Goal: Transaction & Acquisition: Purchase product/service

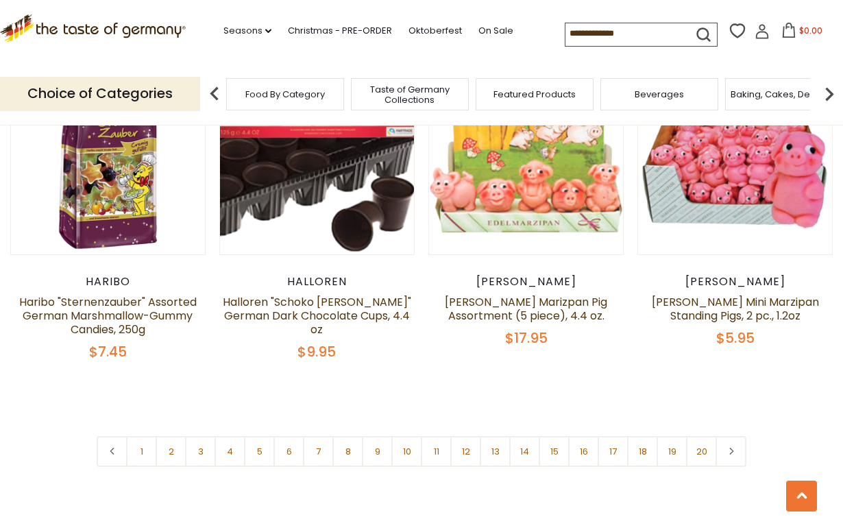
scroll to position [3136, 0]
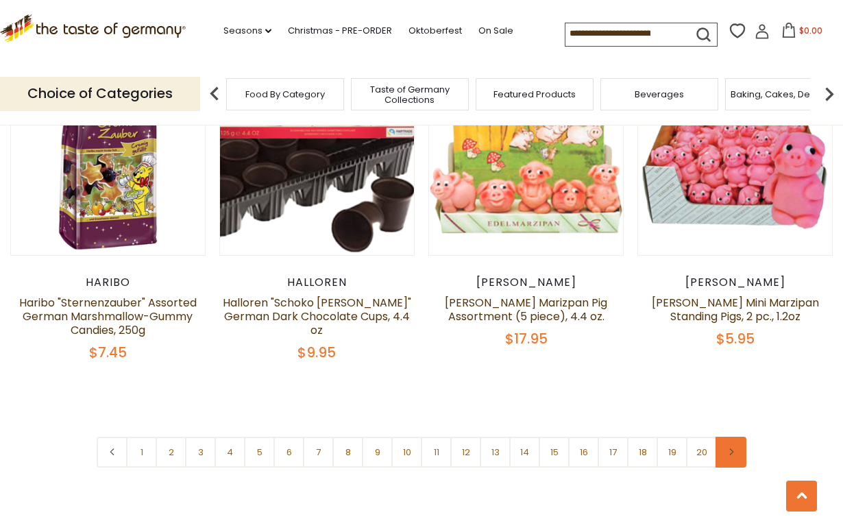
click at [732, 448] on icon at bounding box center [732, 451] width 8 height 7
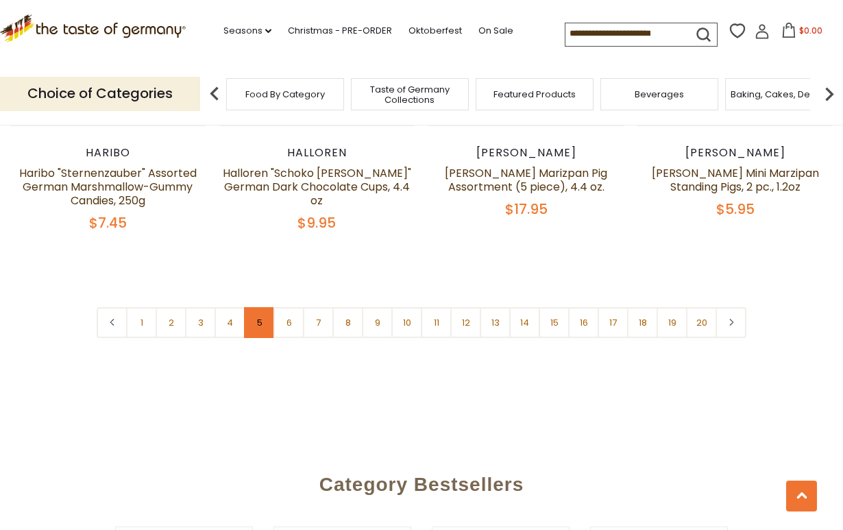
click at [264, 307] on link "5" at bounding box center [259, 322] width 31 height 31
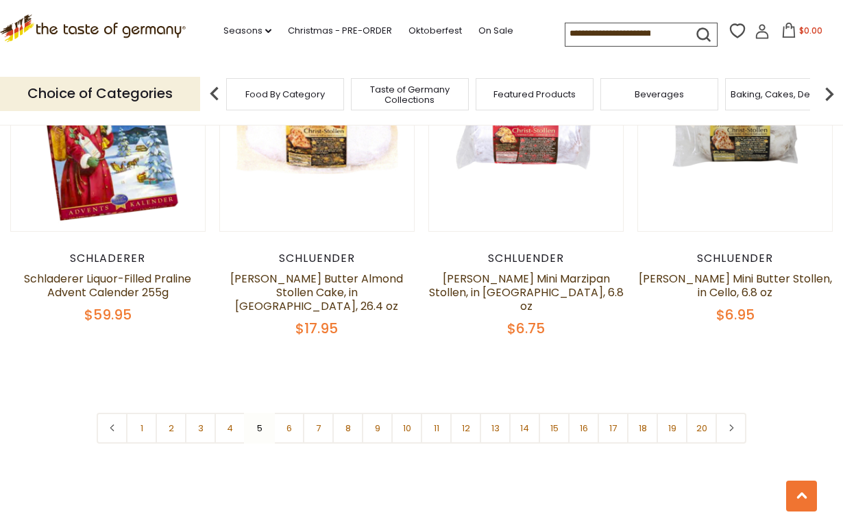
scroll to position [3162, 0]
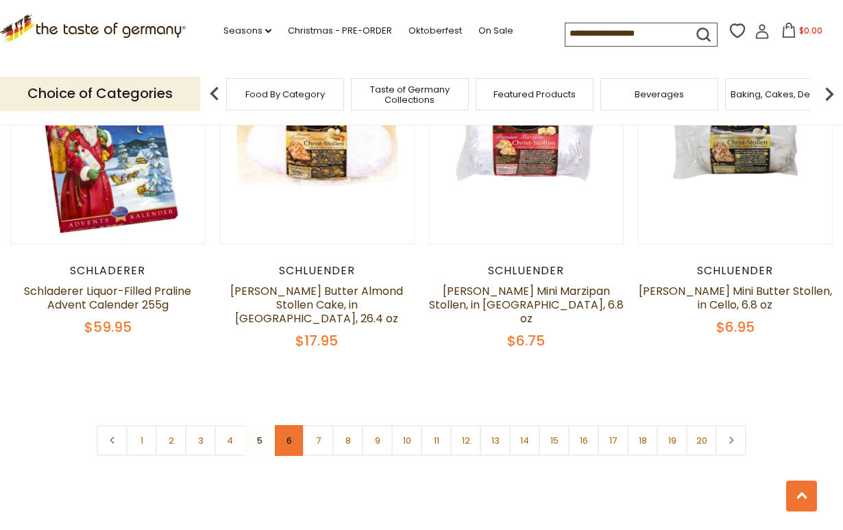
click at [298, 428] on link "6" at bounding box center [289, 440] width 31 height 31
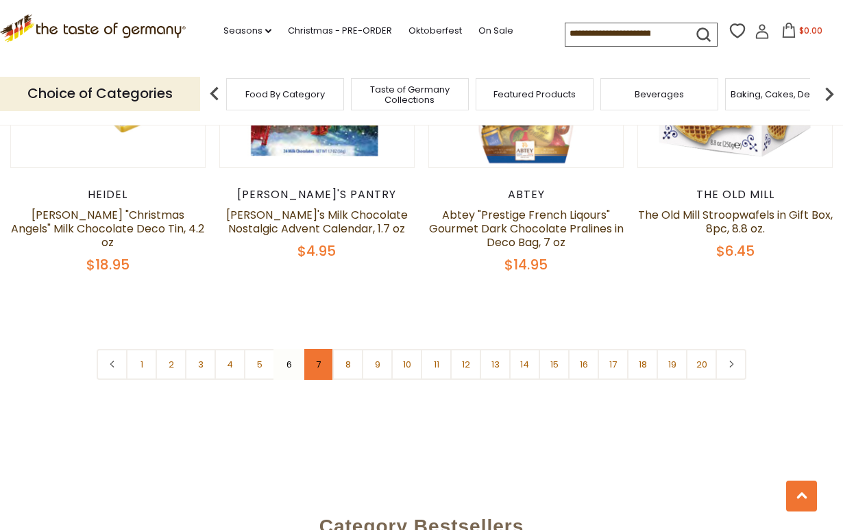
click at [316, 349] on link "7" at bounding box center [318, 364] width 31 height 31
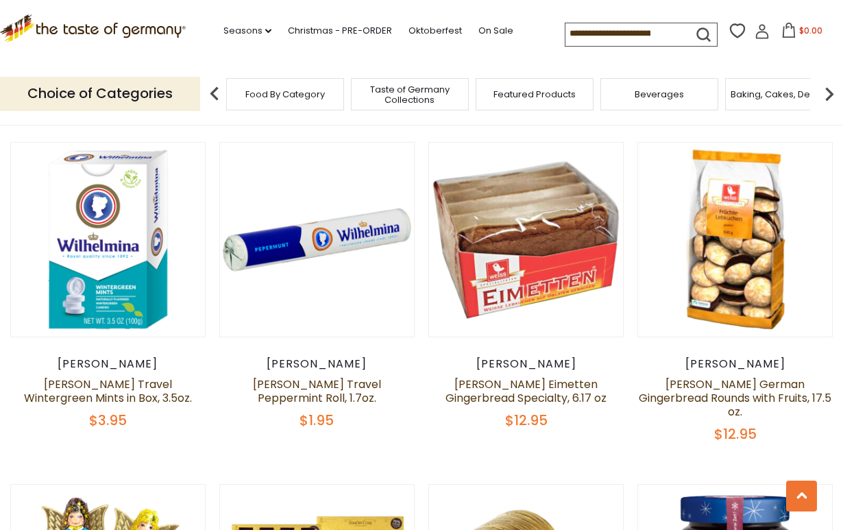
scroll to position [1029, 0]
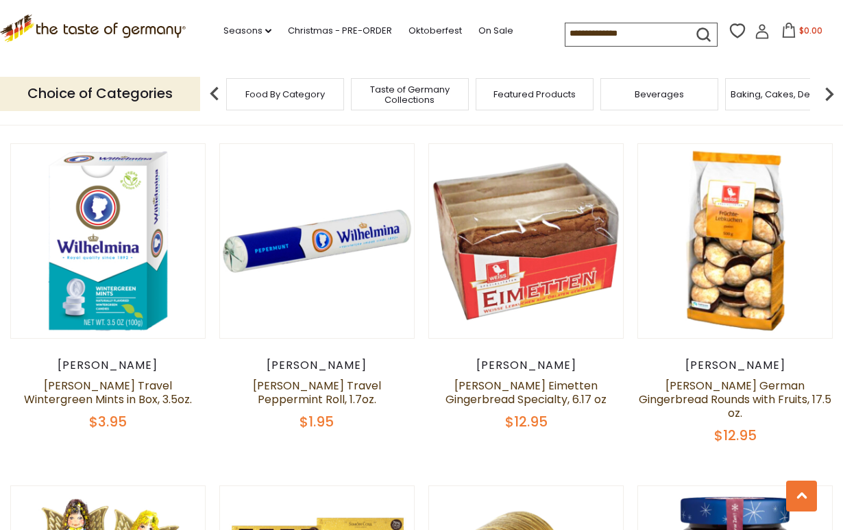
drag, startPoint x: 523, startPoint y: 217, endPoint x: 560, endPoint y: 348, distance: 136.8
click at [560, 347] on article "Quick View Weiss Weiss Eimetten Gingerbread Specialty, 6.17 oz $12.95" at bounding box center [526, 286] width 195 height 287
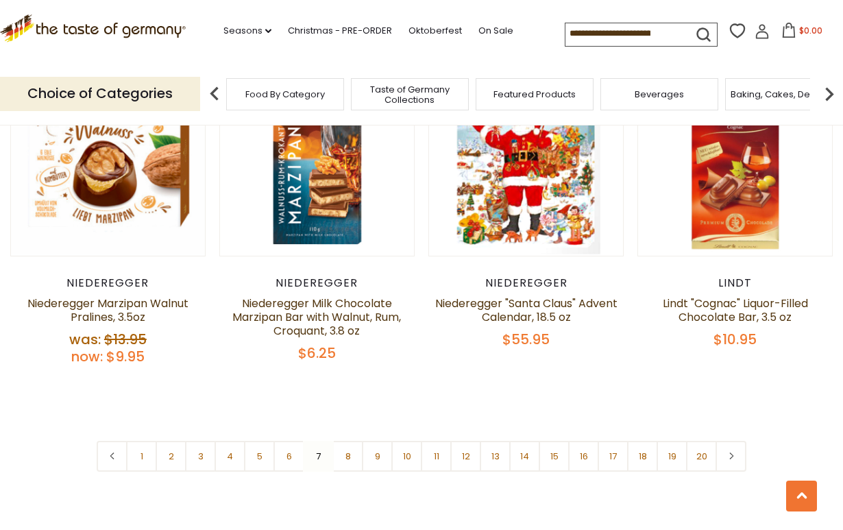
scroll to position [3191, 0]
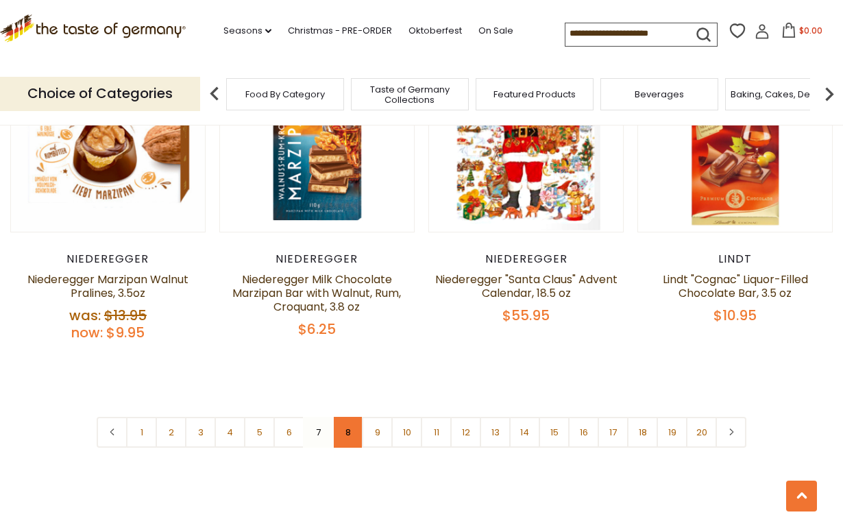
click at [349, 417] on link "8" at bounding box center [348, 432] width 31 height 31
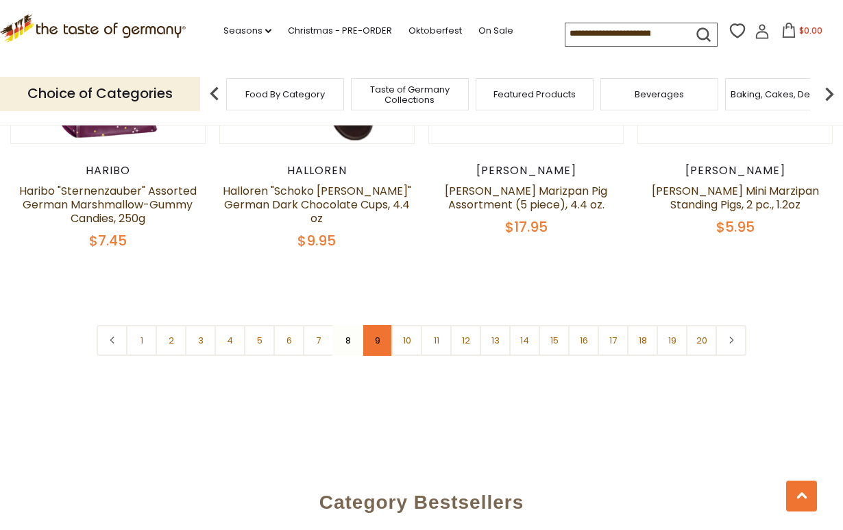
click at [376, 325] on link "9" at bounding box center [377, 340] width 31 height 31
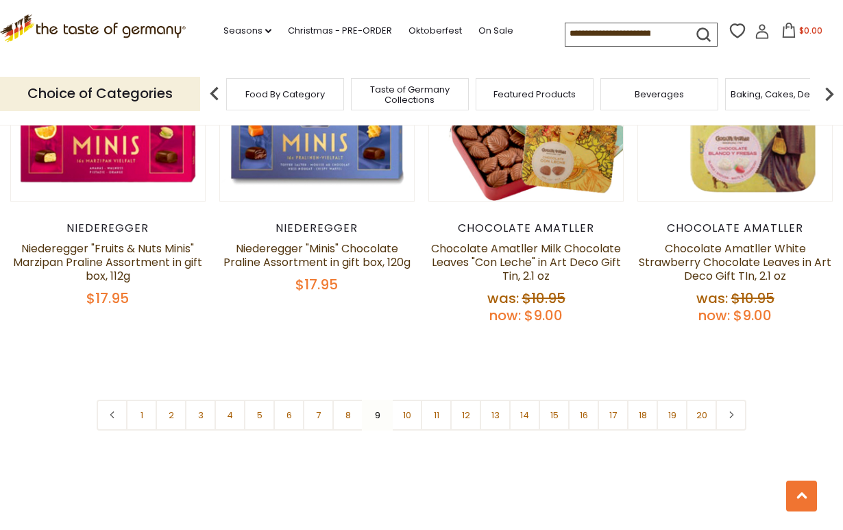
scroll to position [3358, 0]
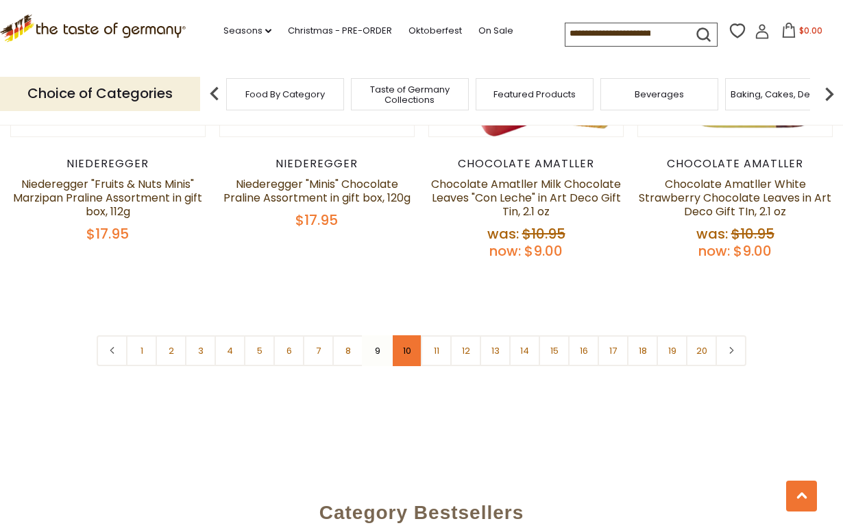
click at [405, 335] on link "10" at bounding box center [407, 350] width 31 height 31
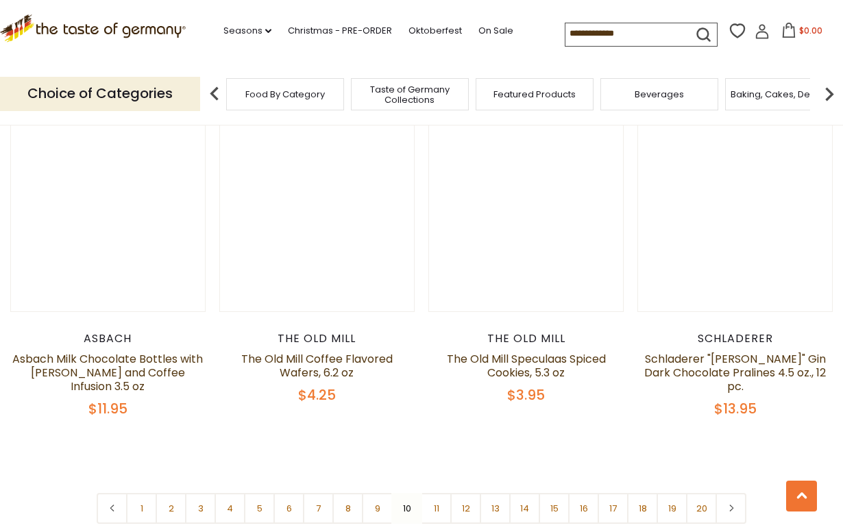
scroll to position [3108, 0]
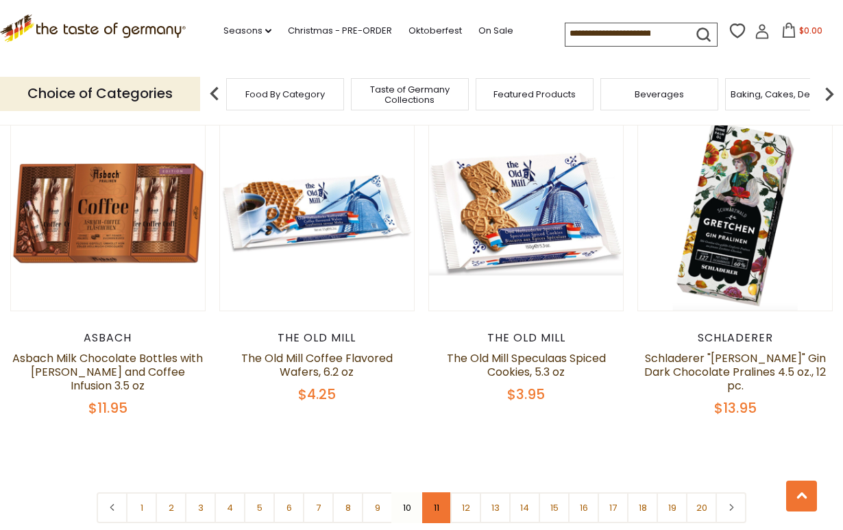
click at [429, 492] on link "11" at bounding box center [436, 507] width 31 height 31
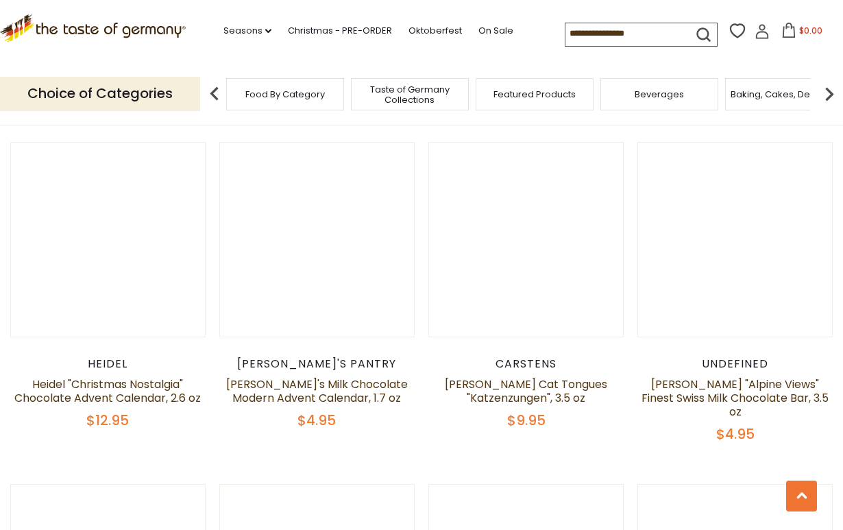
scroll to position [1712, 0]
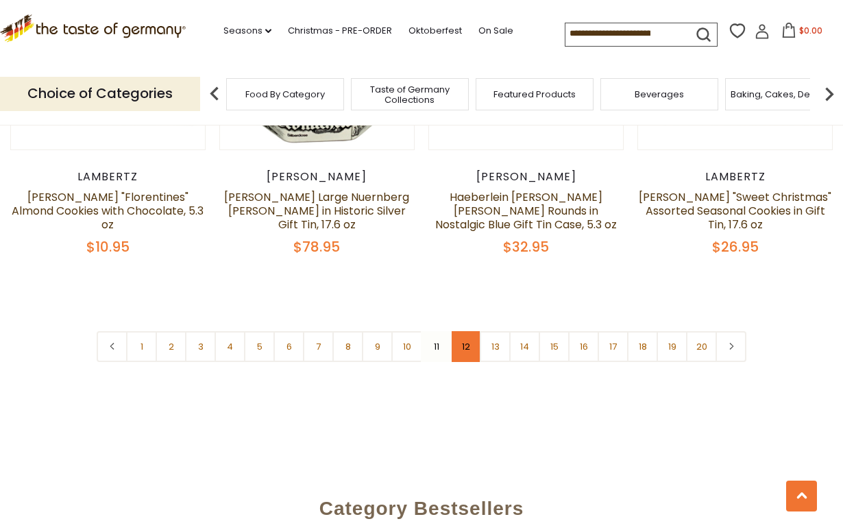
click at [473, 331] on link "12" at bounding box center [466, 346] width 31 height 31
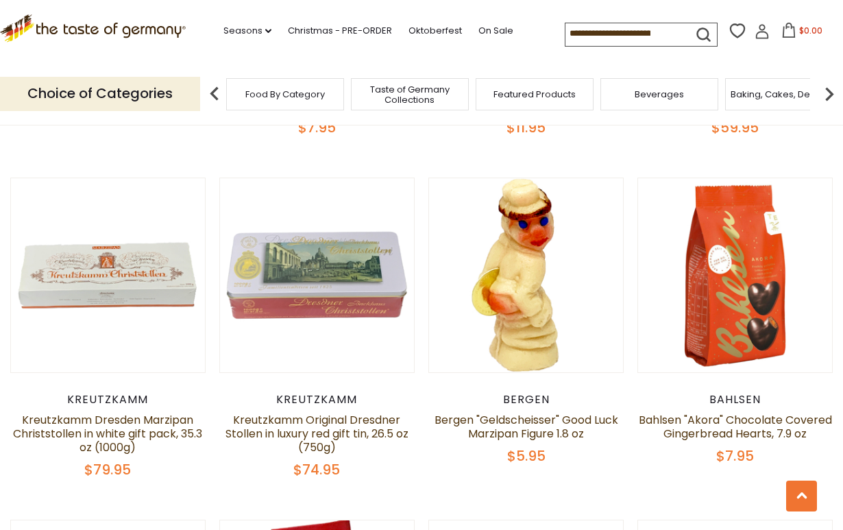
scroll to position [2723, 0]
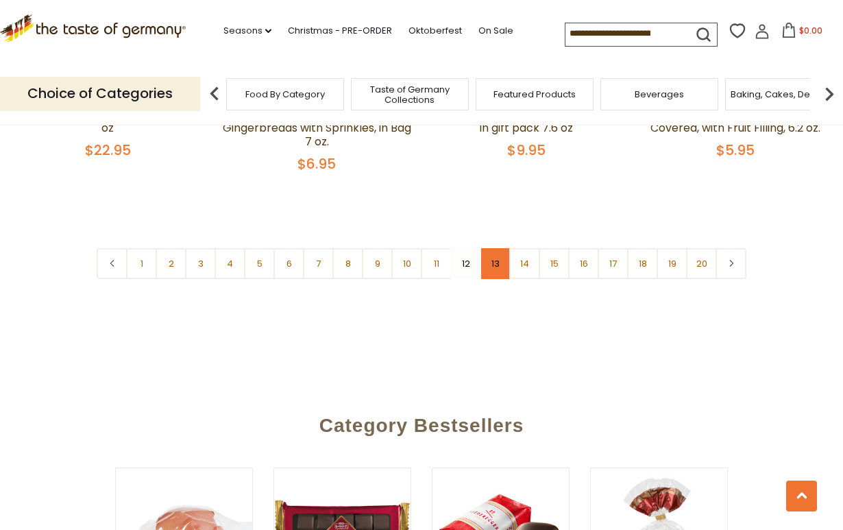
click at [491, 248] on link "13" at bounding box center [495, 263] width 31 height 31
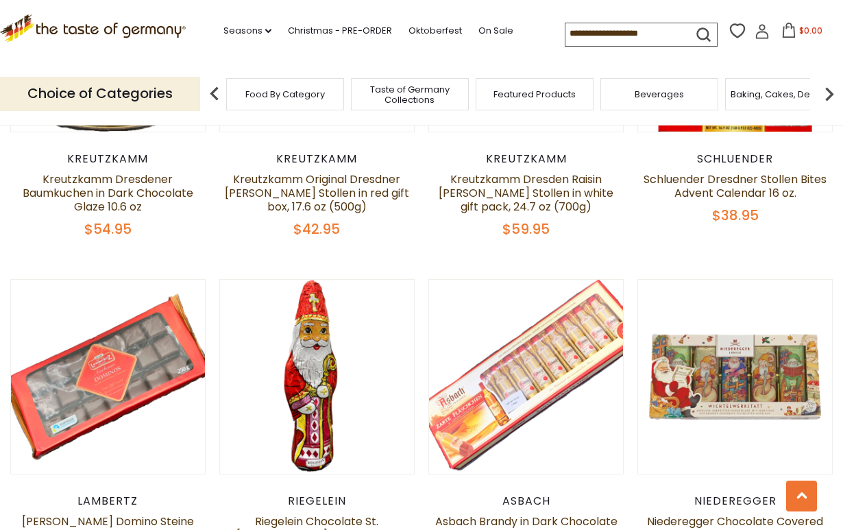
scroll to position [2717, 0]
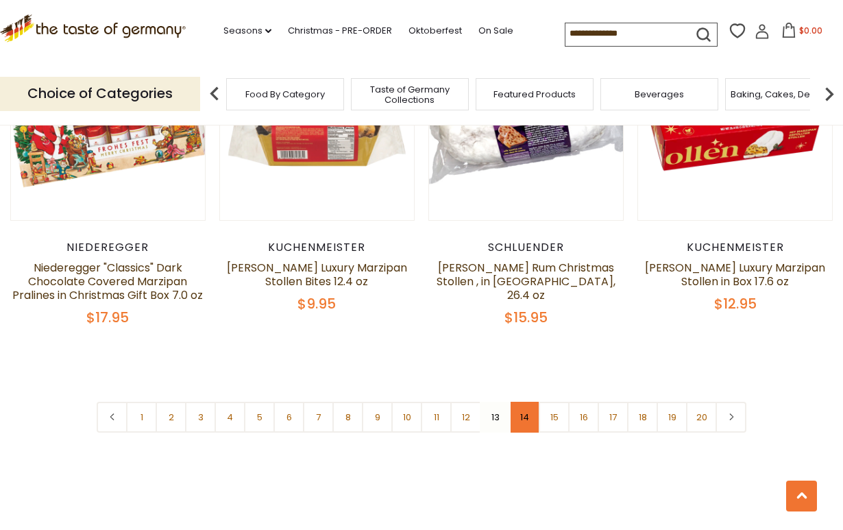
click at [518, 404] on link "14" at bounding box center [524, 417] width 31 height 31
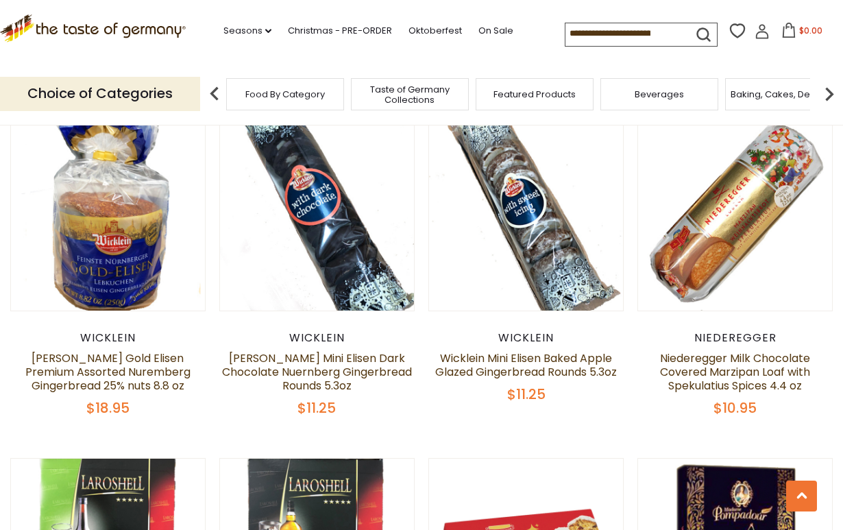
scroll to position [1399, 0]
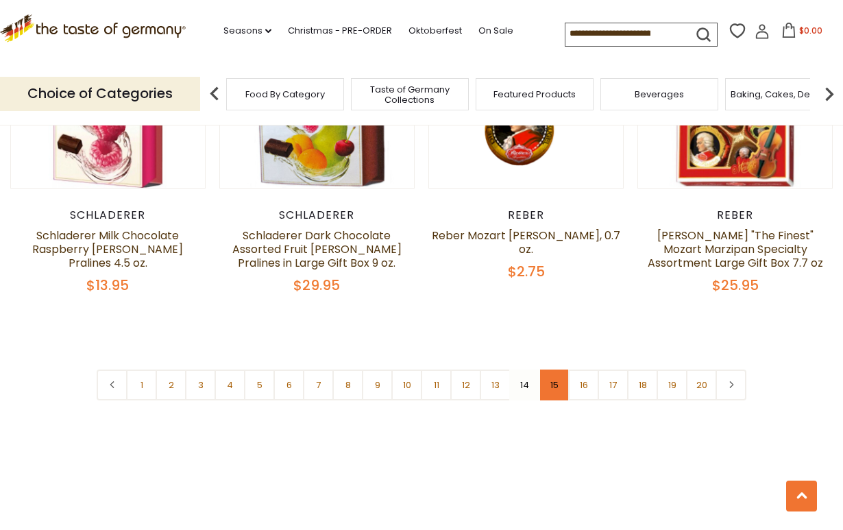
click at [555, 379] on link "15" at bounding box center [554, 385] width 31 height 31
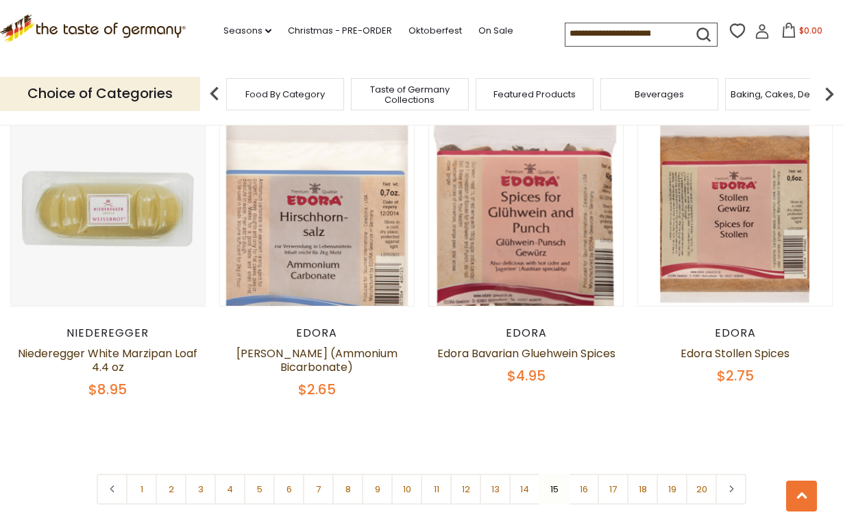
scroll to position [3129, 0]
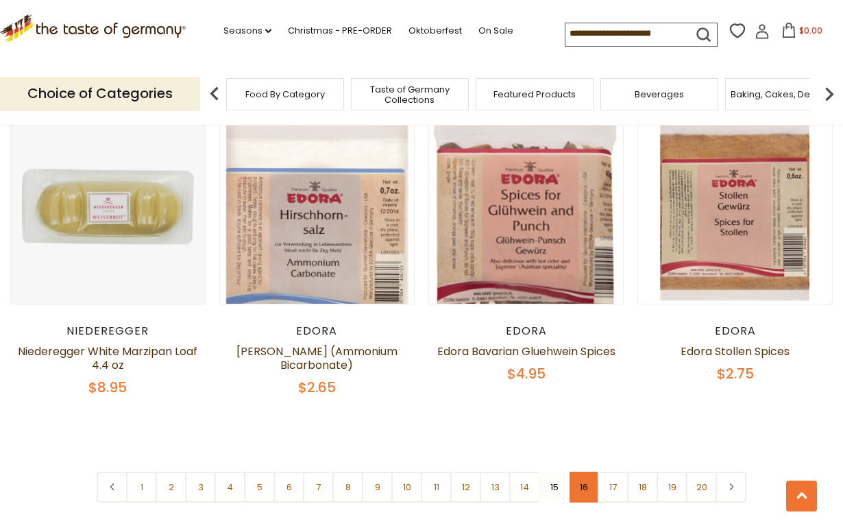
click at [581, 472] on link "16" at bounding box center [583, 487] width 31 height 31
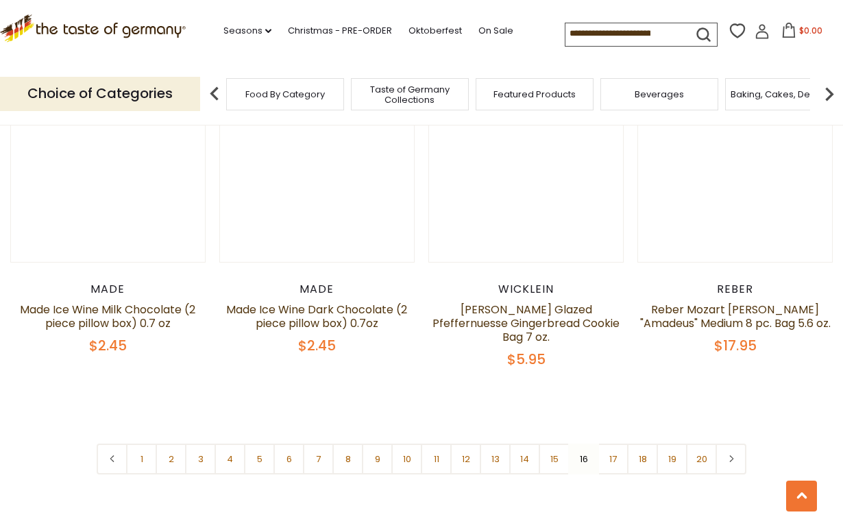
scroll to position [3106, 0]
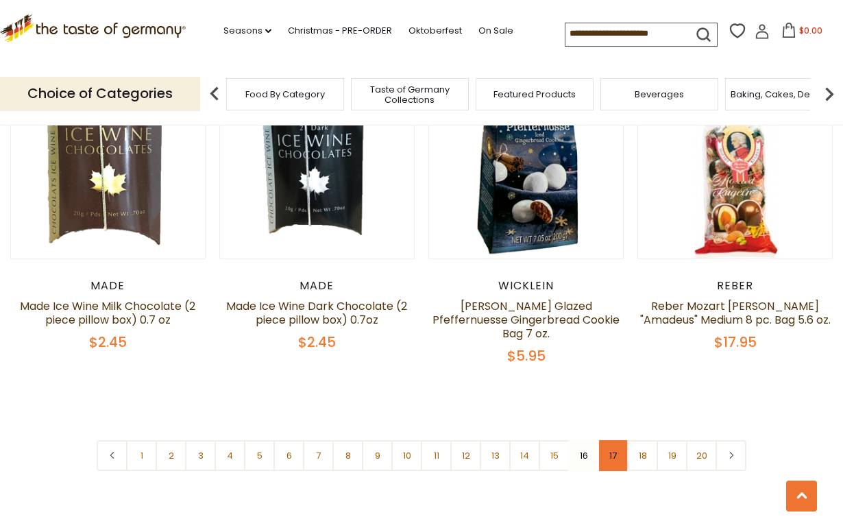
click at [614, 441] on link "17" at bounding box center [613, 455] width 31 height 31
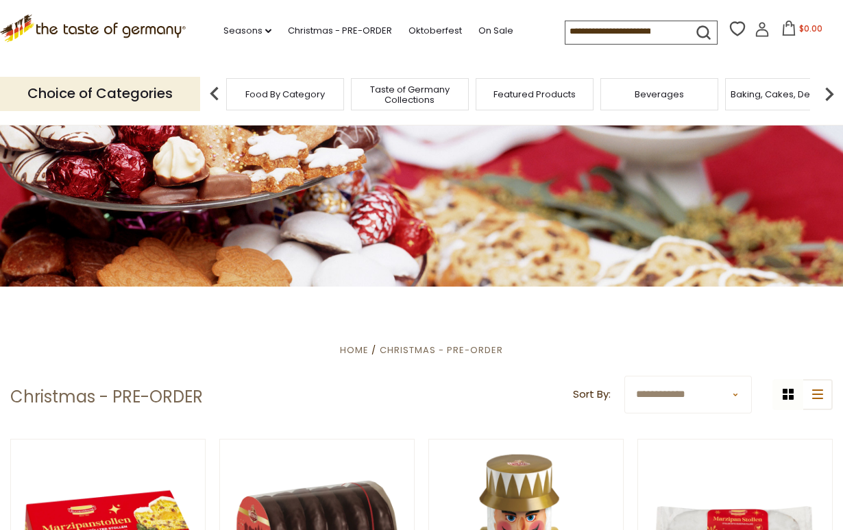
scroll to position [0, 0]
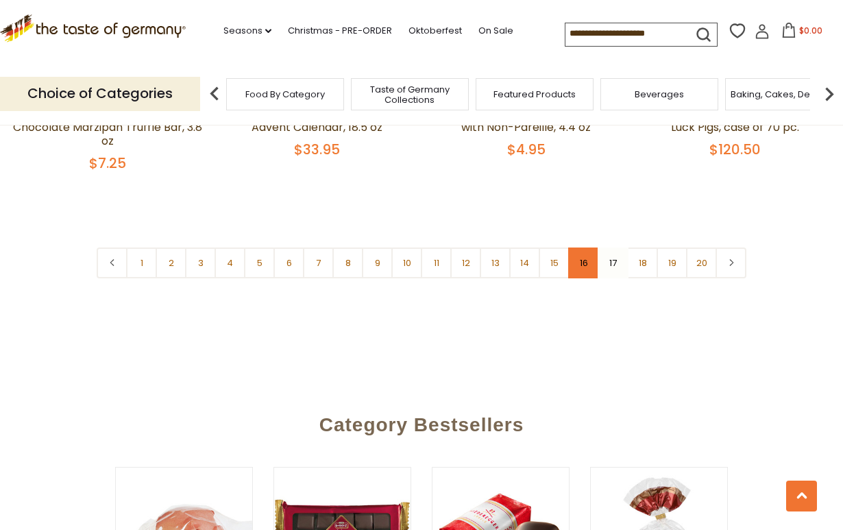
click at [590, 256] on link "16" at bounding box center [583, 263] width 31 height 31
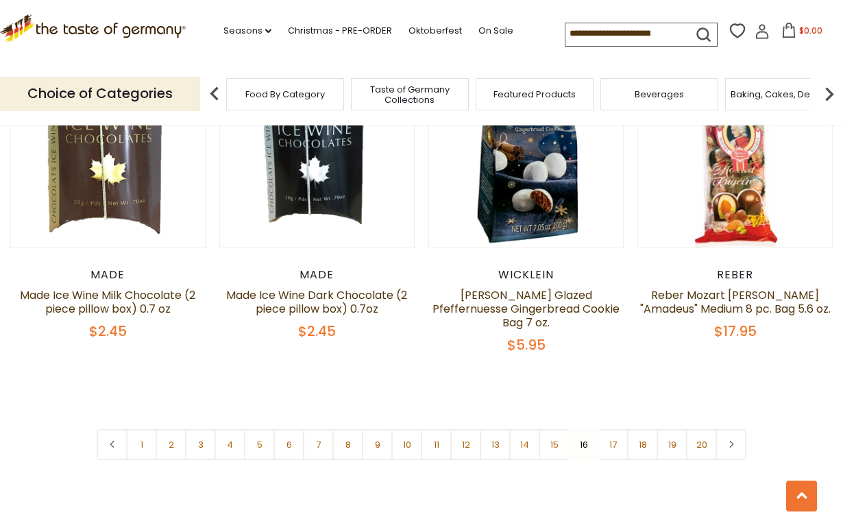
scroll to position [3359, 0]
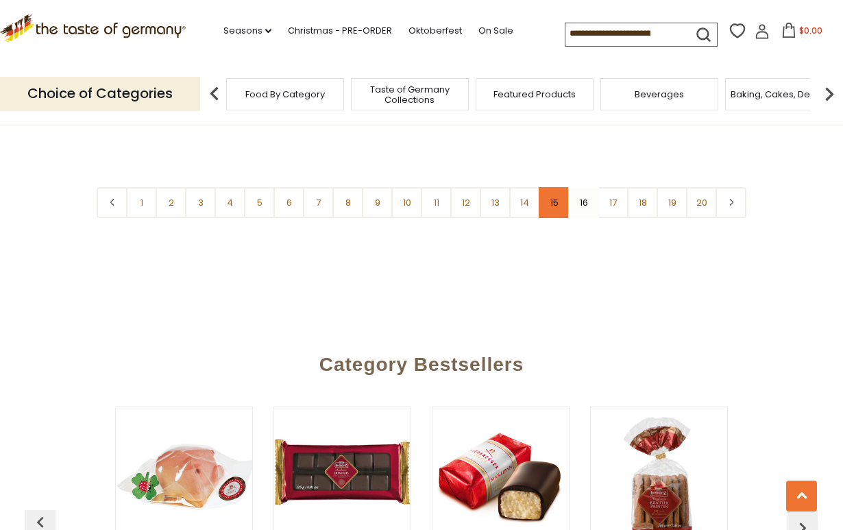
click at [558, 187] on link "15" at bounding box center [554, 202] width 31 height 31
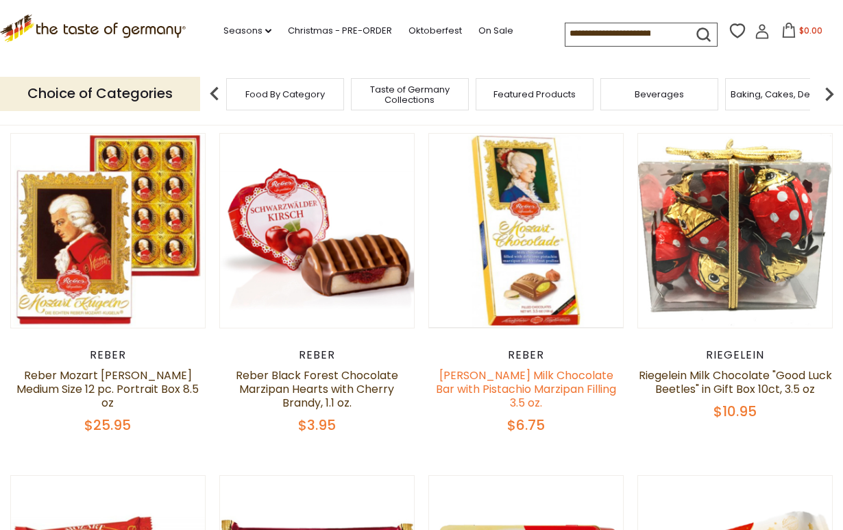
scroll to position [307, 0]
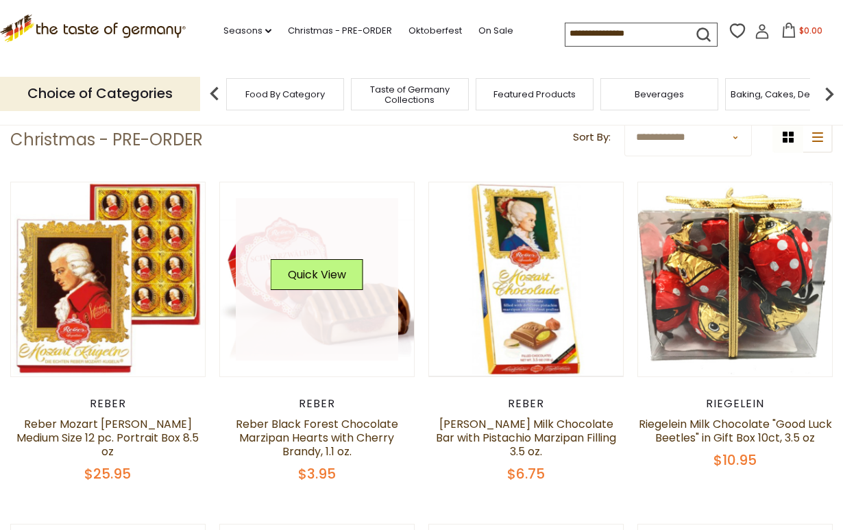
click at [366, 274] on link at bounding box center [317, 279] width 163 height 163
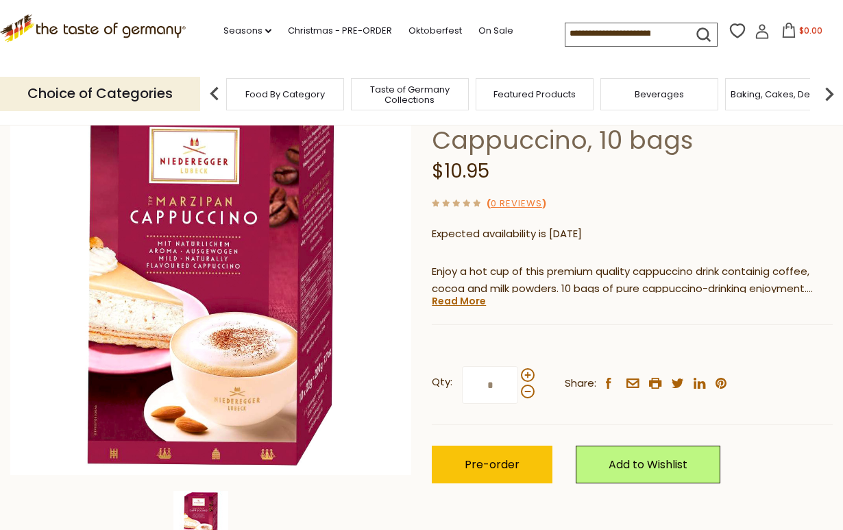
scroll to position [130, 0]
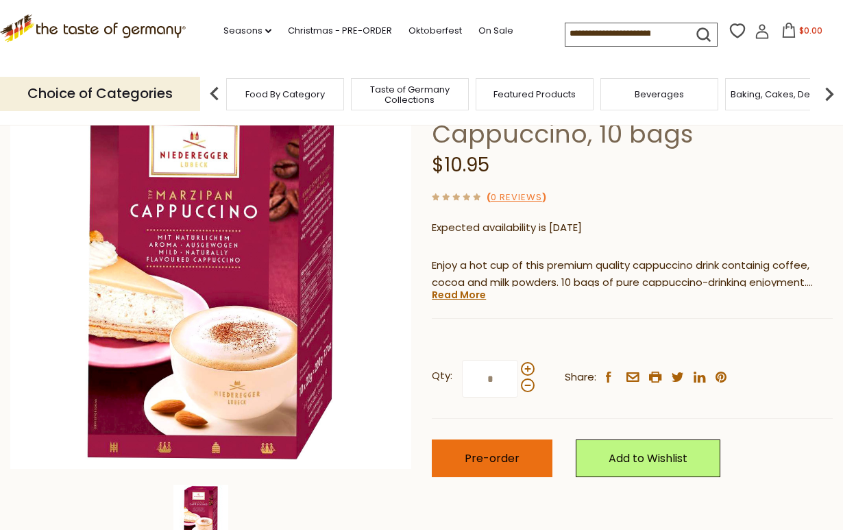
click at [466, 461] on span "Pre-order" at bounding box center [492, 459] width 55 height 16
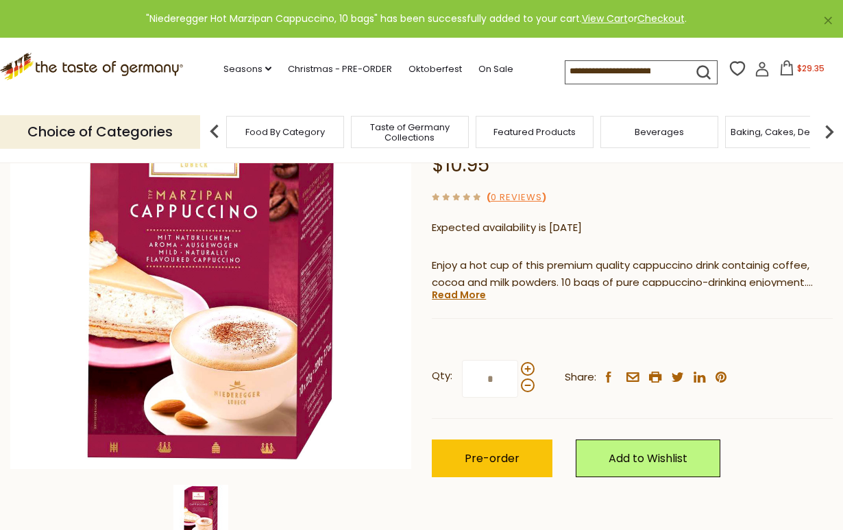
click at [804, 78] on button "$29.35" at bounding box center [802, 70] width 58 height 21
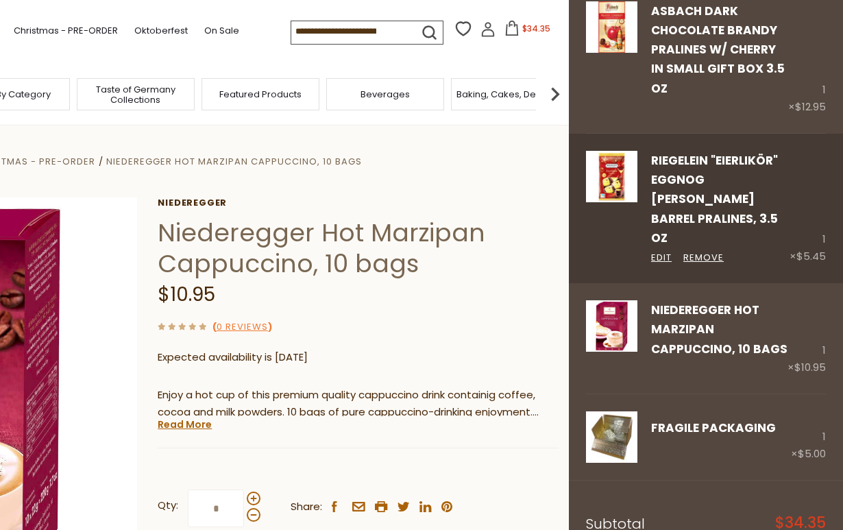
scroll to position [211, 0]
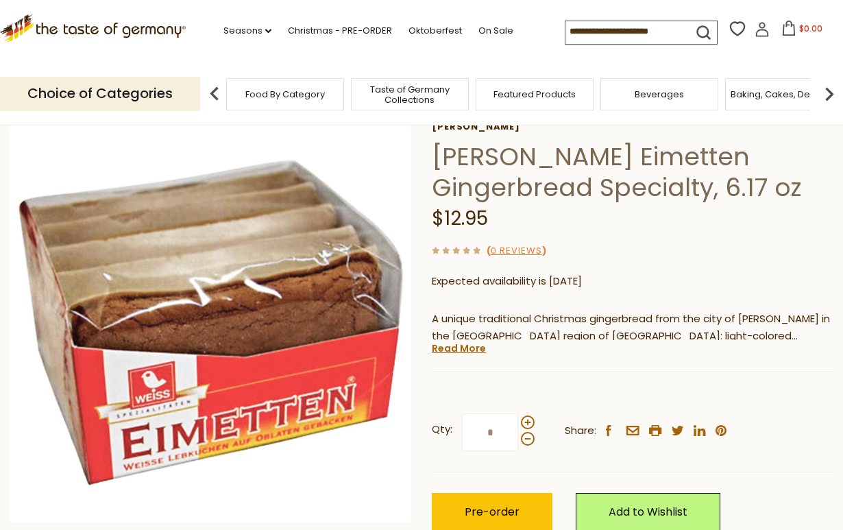
scroll to position [120, 0]
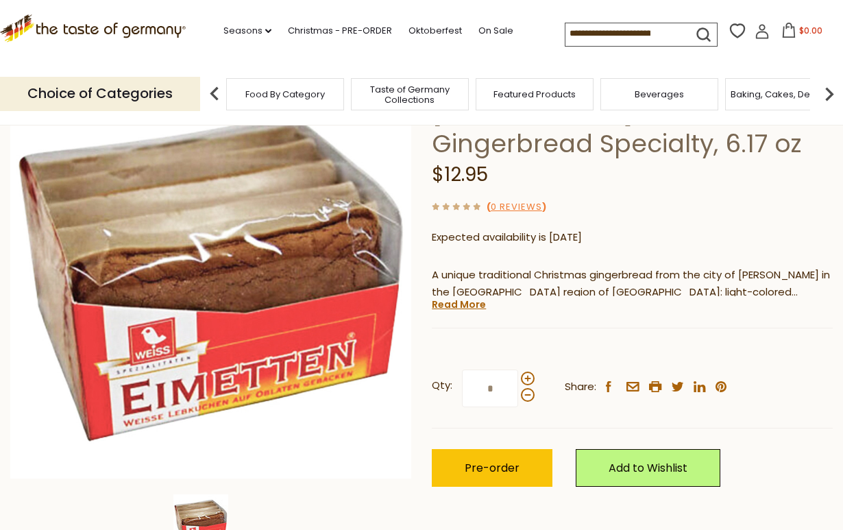
click at [487, 309] on div "Weiss Weiss Eimetten Gingerbread Specialty, 6.17 oz $12.95 ( 0 Reviews ) Expect…" at bounding box center [632, 297] width 401 height 440
click at [477, 306] on link "Read More" at bounding box center [459, 305] width 54 height 14
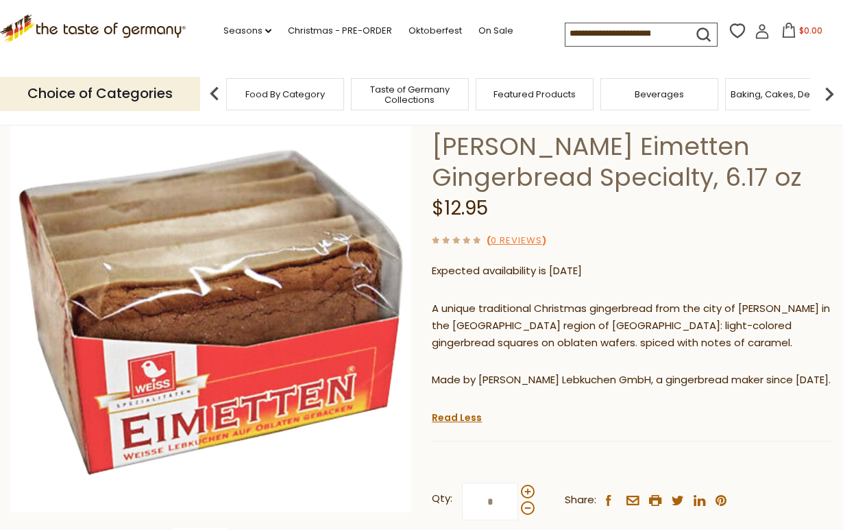
scroll to position [69, 0]
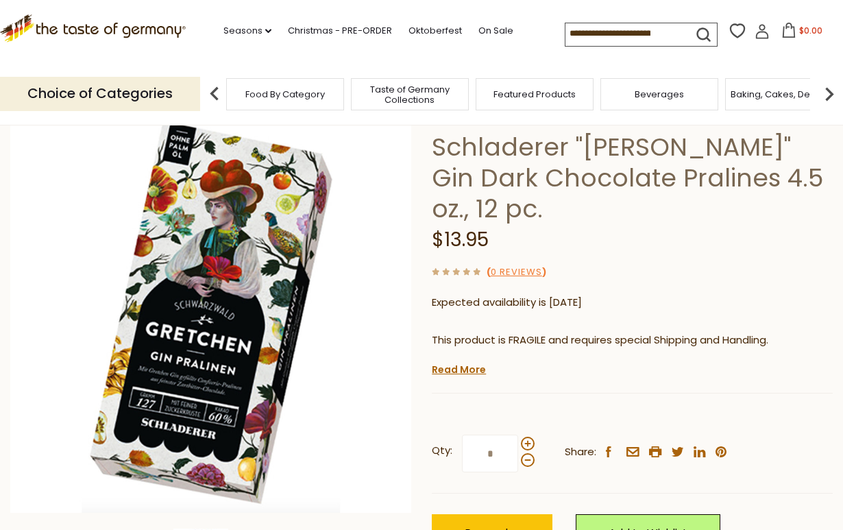
scroll to position [94, 0]
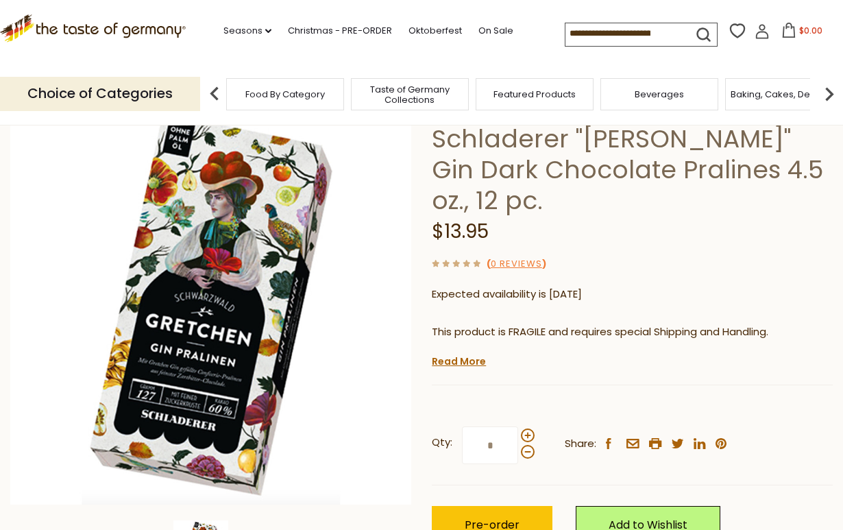
click at [459, 339] on div "Schladerer Schladerer "Gretchen" Gin Dark Chocolate Pralines 4.5 oz., 12 pc. $1…" at bounding box center [632, 339] width 401 height 471
click at [457, 355] on link "Read More" at bounding box center [459, 362] width 54 height 14
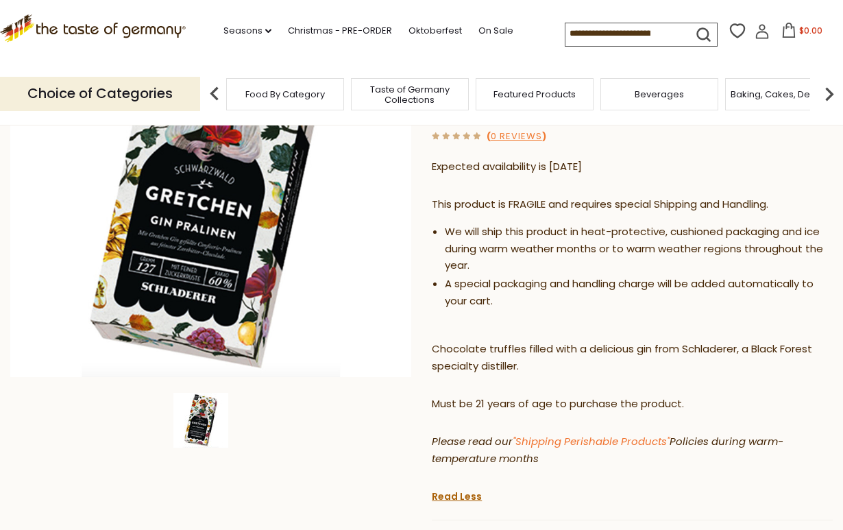
scroll to position [431, 0]
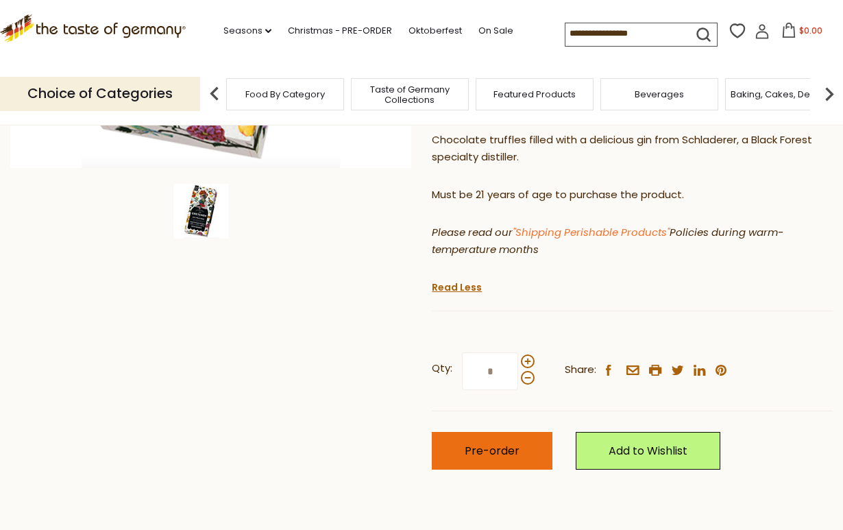
click at [482, 443] on span "Pre-order" at bounding box center [492, 451] width 55 height 16
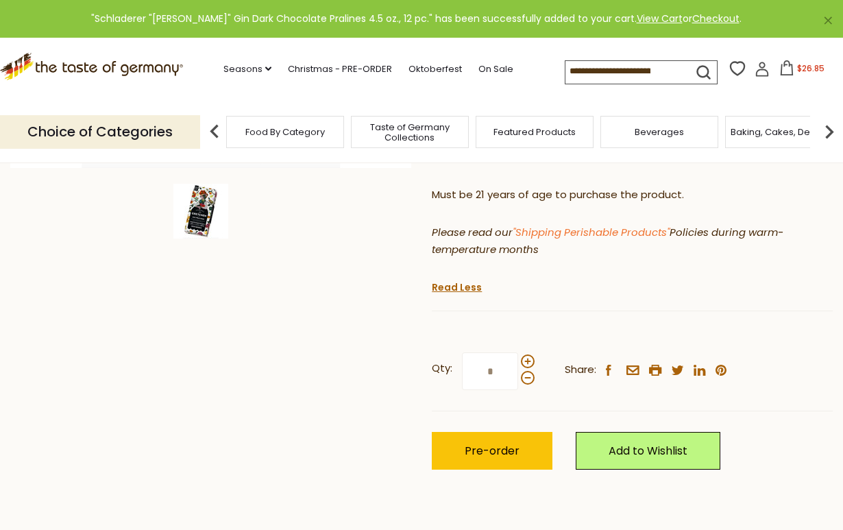
scroll to position [376, 0]
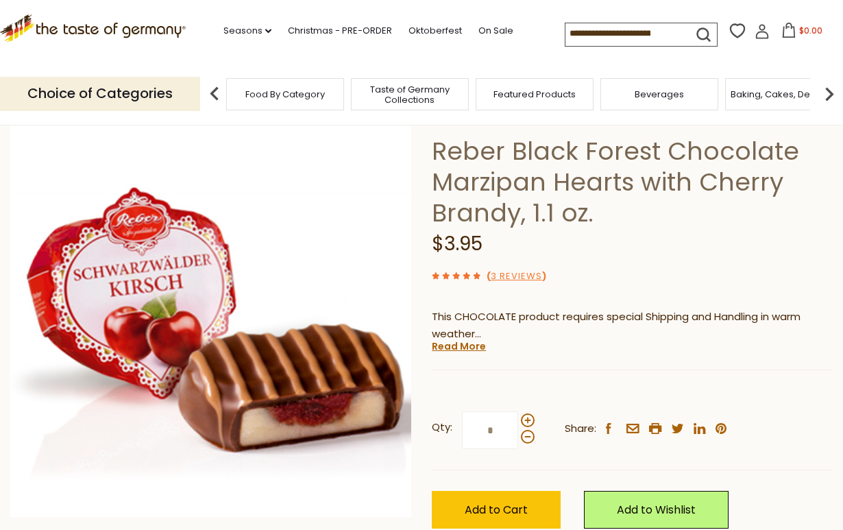
scroll to position [83, 0]
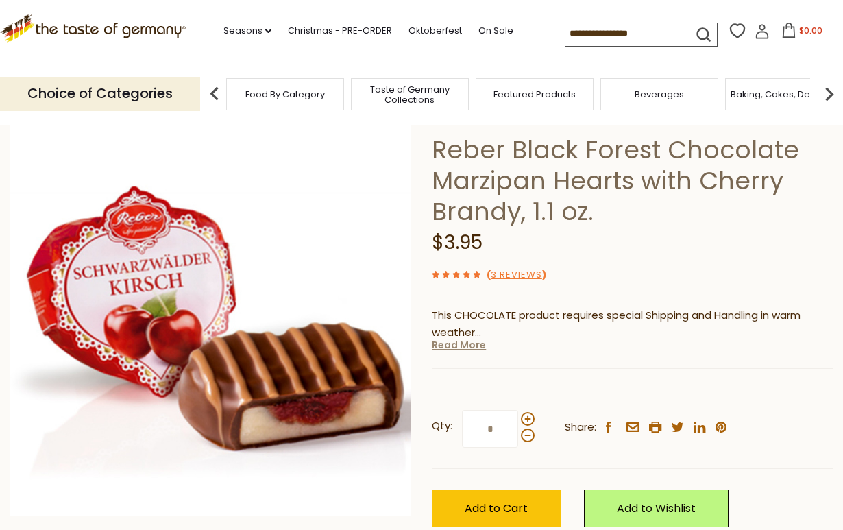
click at [472, 347] on link "Read More" at bounding box center [459, 345] width 54 height 14
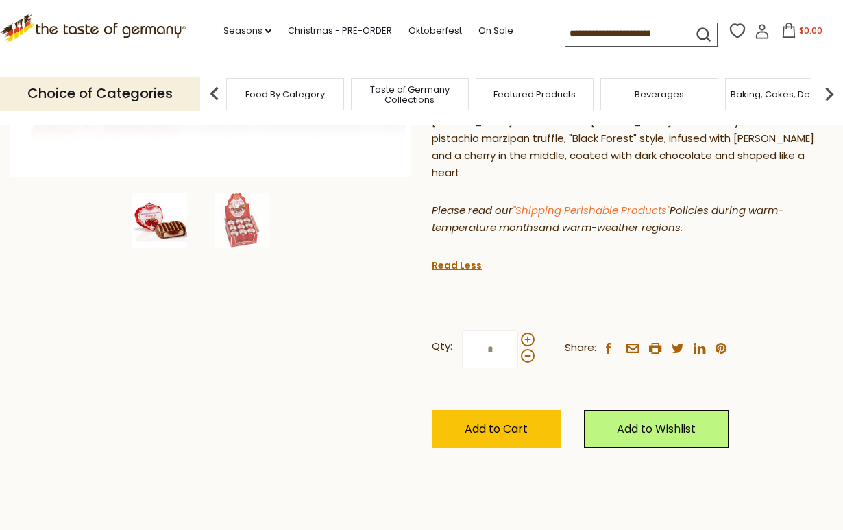
scroll to position [435, 0]
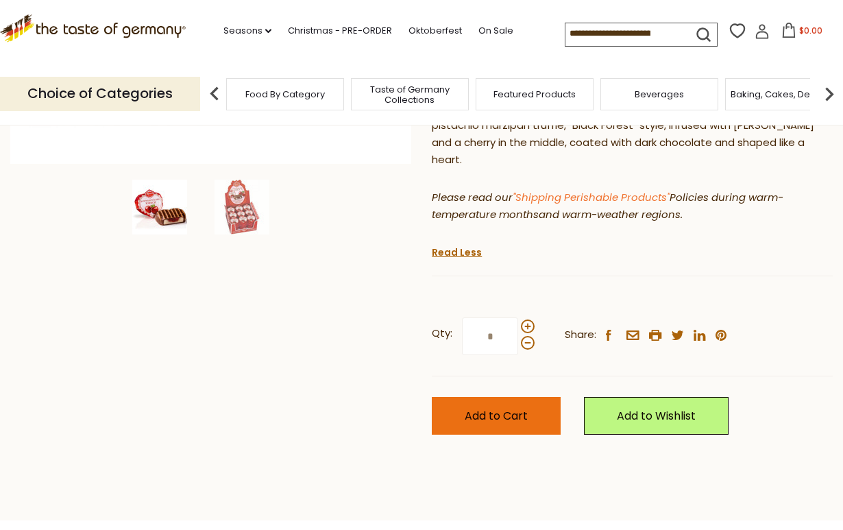
click at [522, 408] on span "Add to Cart" at bounding box center [496, 416] width 63 height 16
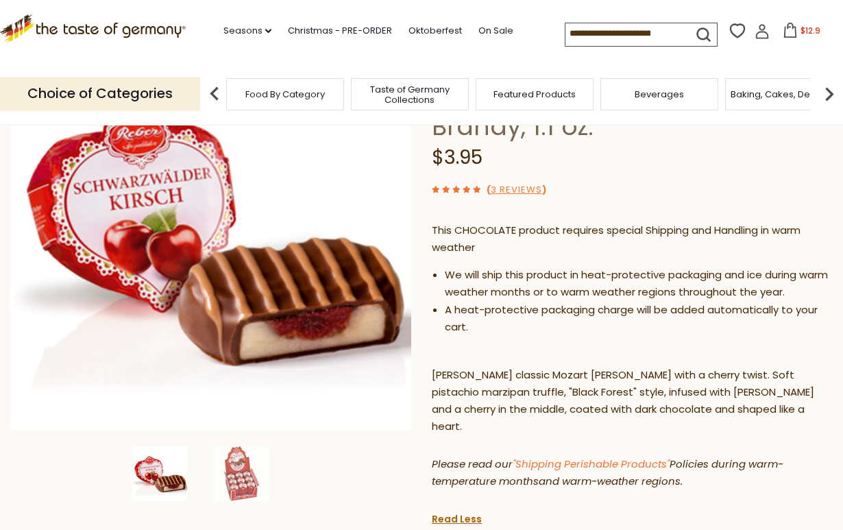
scroll to position [217, 0]
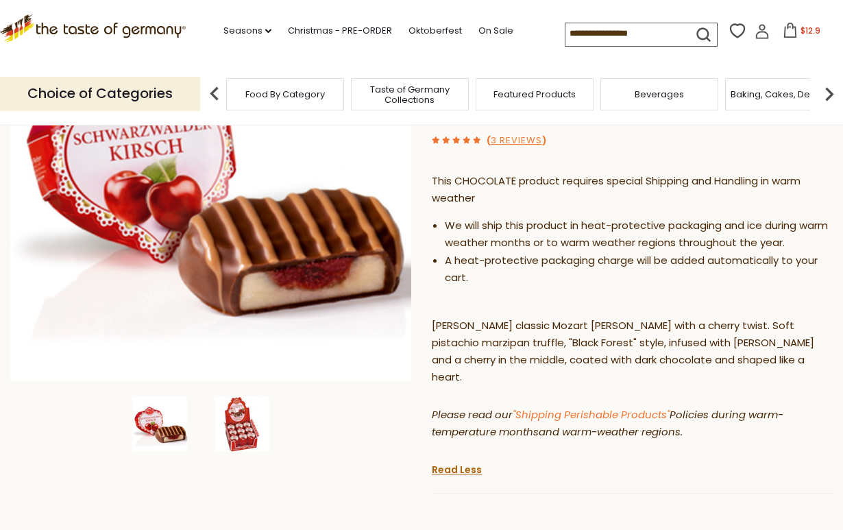
click at [263, 429] on img at bounding box center [242, 424] width 55 height 55
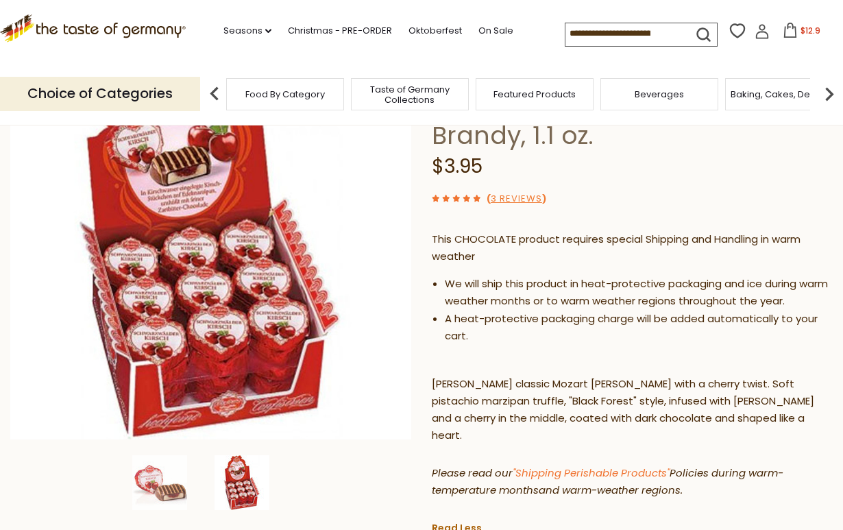
scroll to position [165, 0]
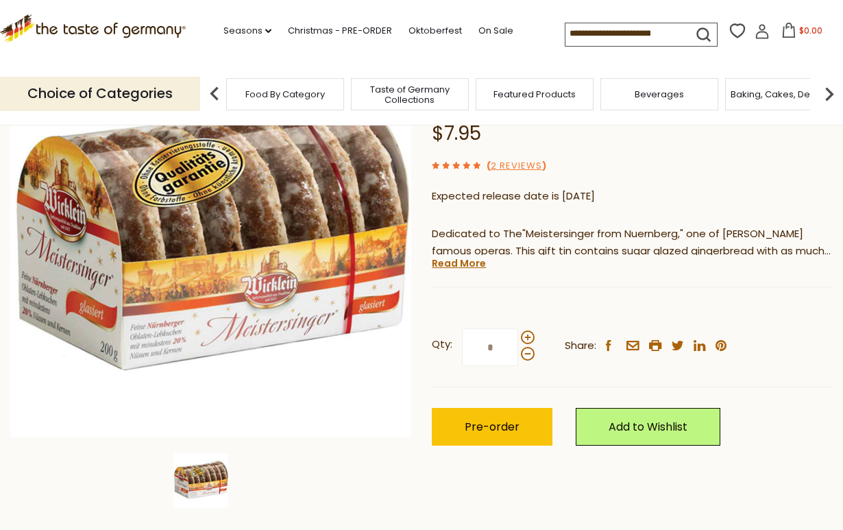
scroll to position [180, 0]
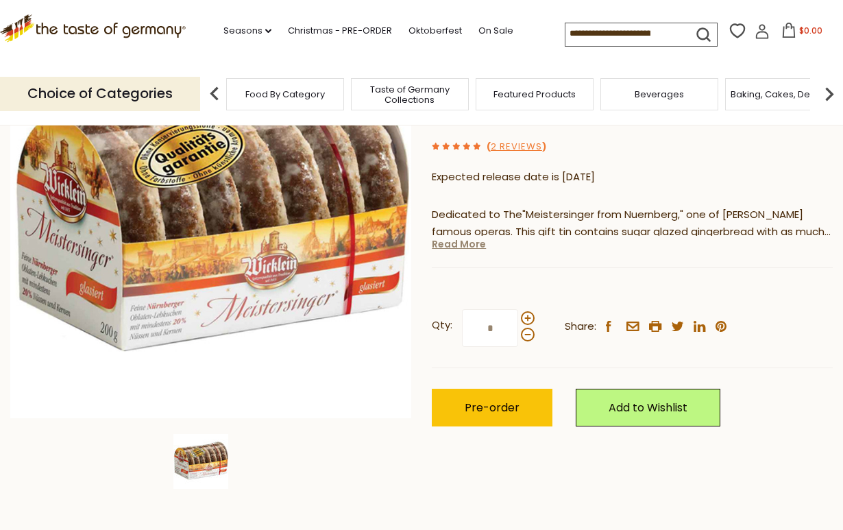
click at [478, 249] on link "Read More" at bounding box center [459, 244] width 54 height 14
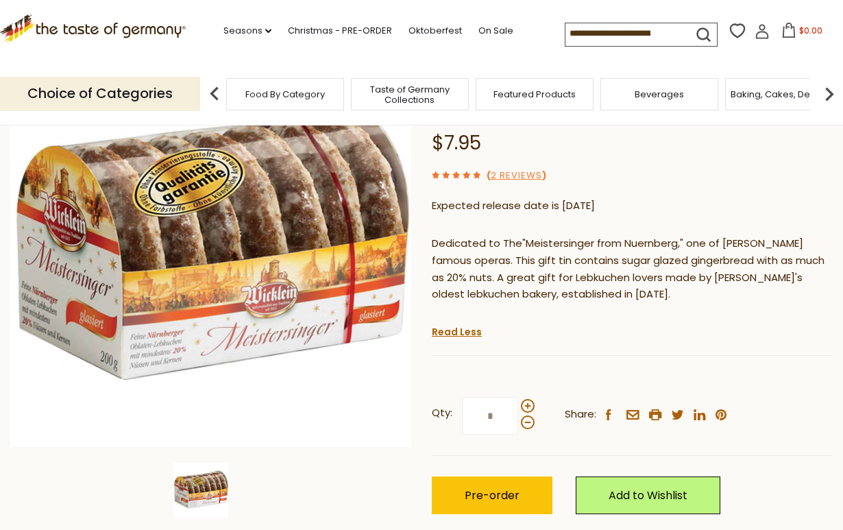
scroll to position [147, 0]
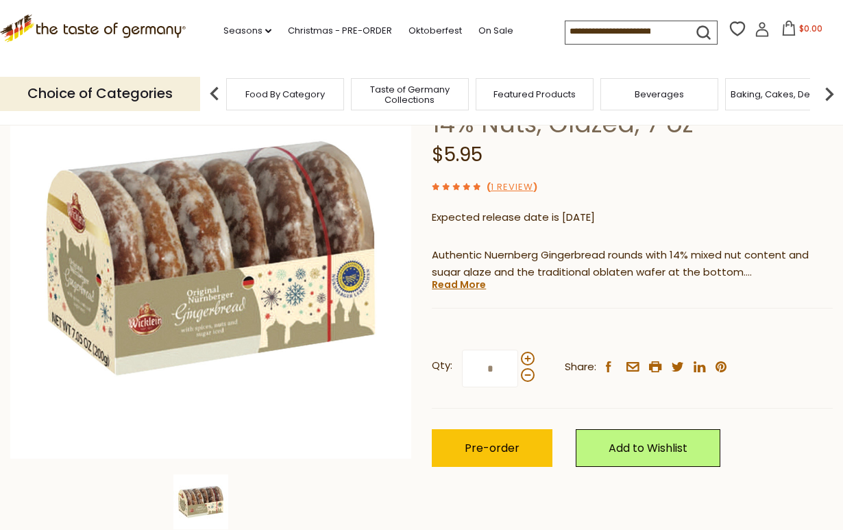
scroll to position [197, 0]
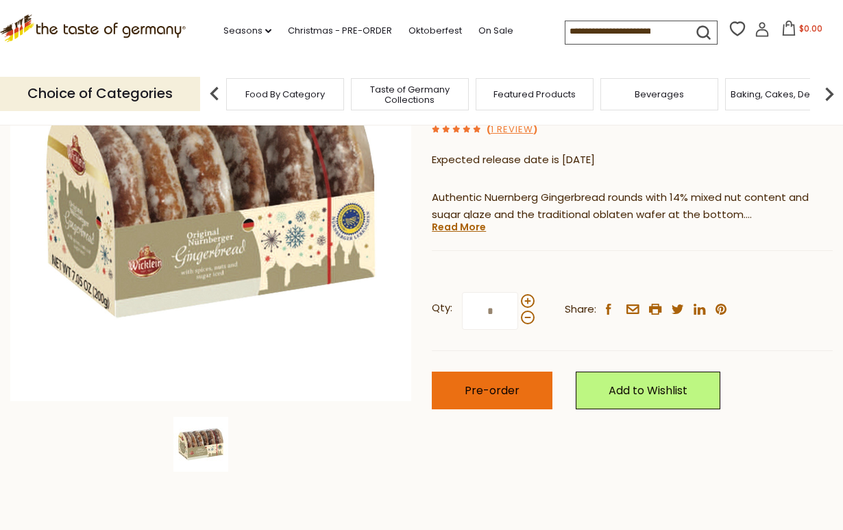
click at [525, 389] on button "Pre-order" at bounding box center [492, 391] width 121 height 38
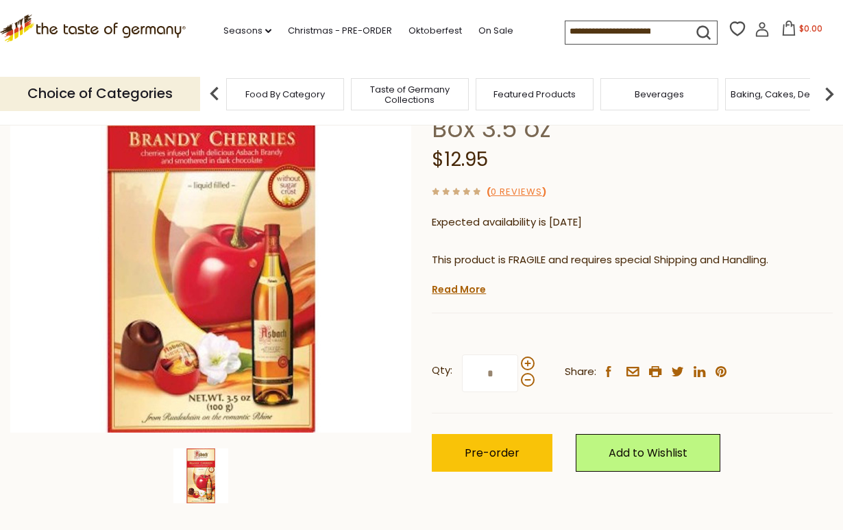
click at [448, 282] on div "Asbach Asbach Dark Chocolate [PERSON_NAME] Pralines w/ Cherry in Small Gift Box…" at bounding box center [632, 267] width 401 height 471
click at [450, 290] on link "Read More" at bounding box center [459, 290] width 54 height 14
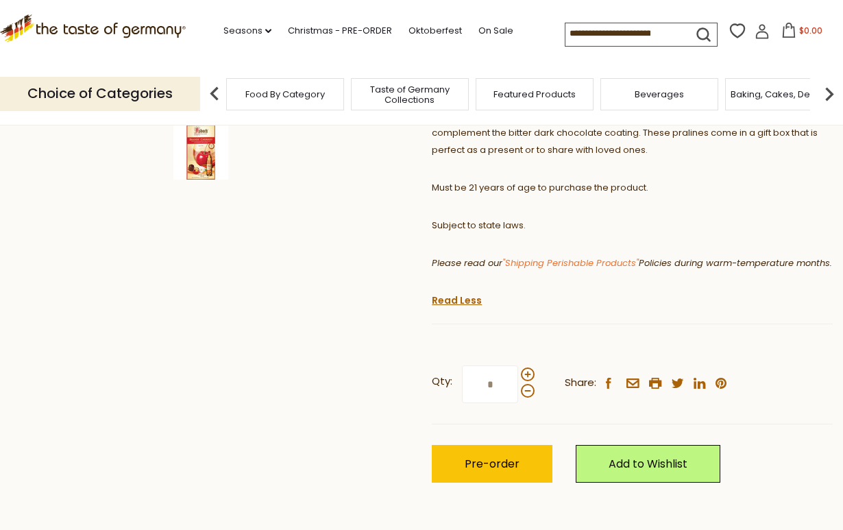
scroll to position [518, 0]
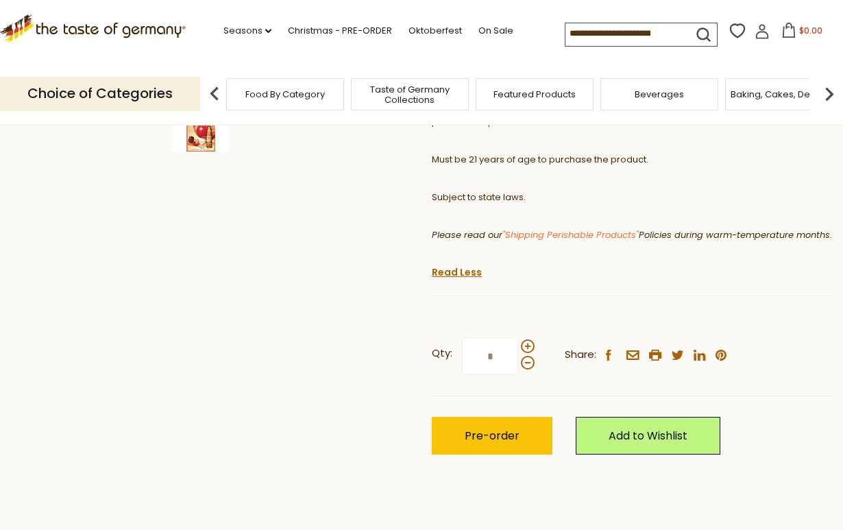
click at [500, 472] on div "Qty: * Share: facebook email printer twitter linkedin pinterest Pre-order" at bounding box center [632, 396] width 401 height 158
click at [498, 455] on button "Pre-order" at bounding box center [492, 436] width 121 height 38
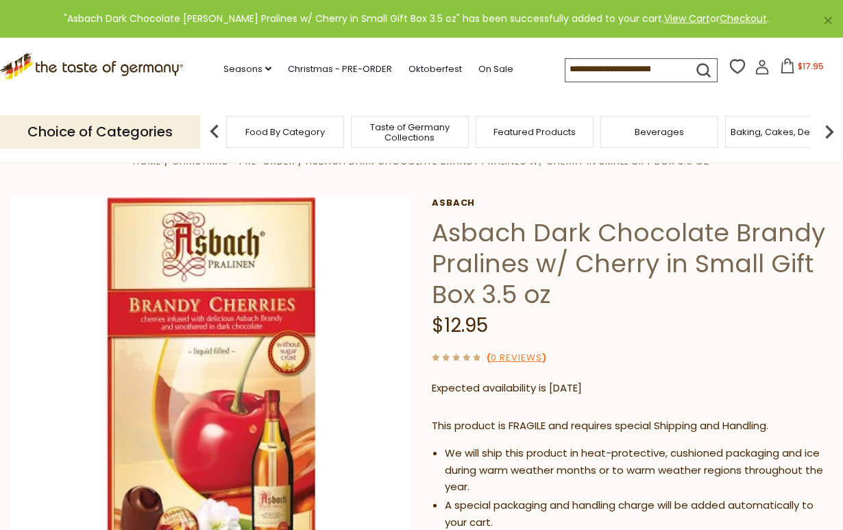
scroll to position [1, 0]
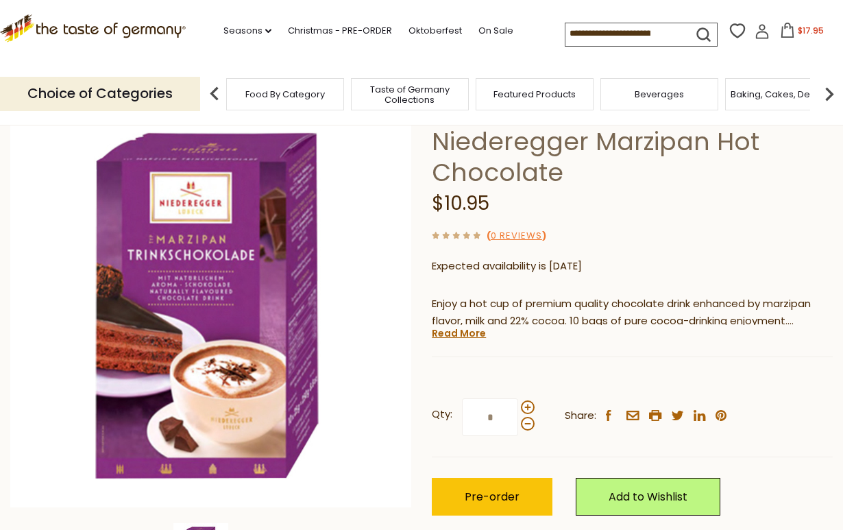
scroll to position [96, 0]
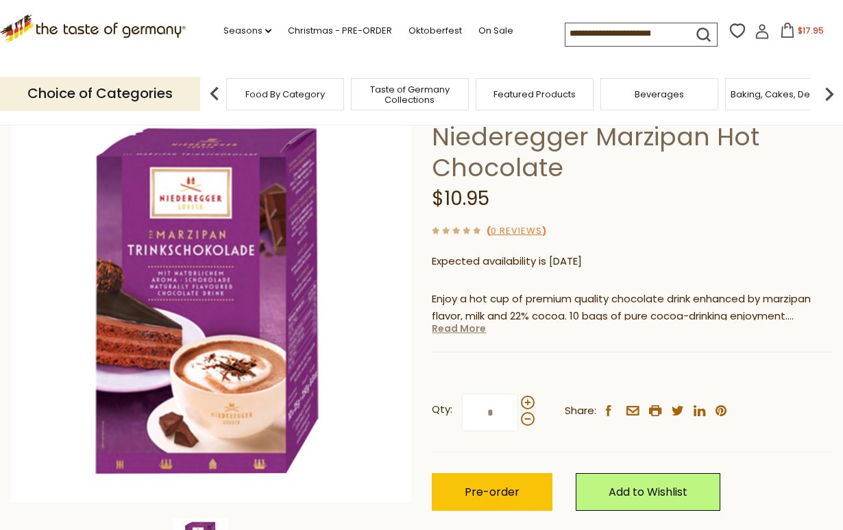
click at [476, 331] on link "Read More" at bounding box center [459, 329] width 54 height 14
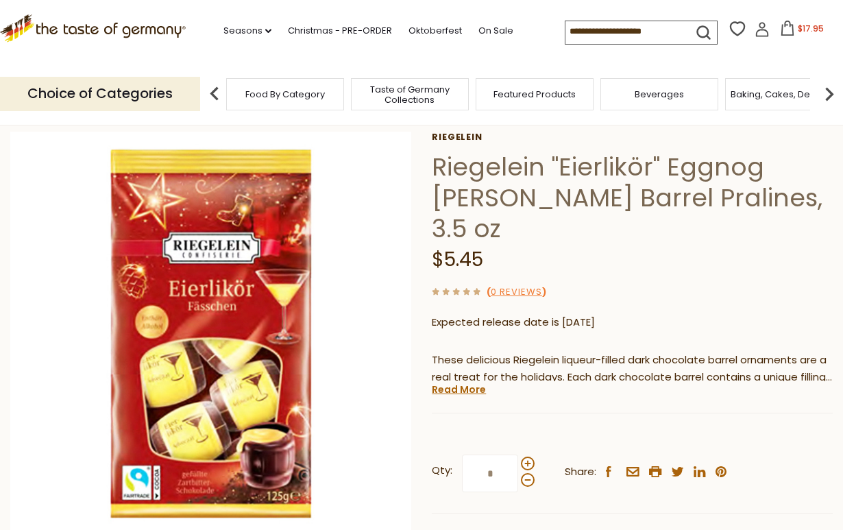
scroll to position [69, 0]
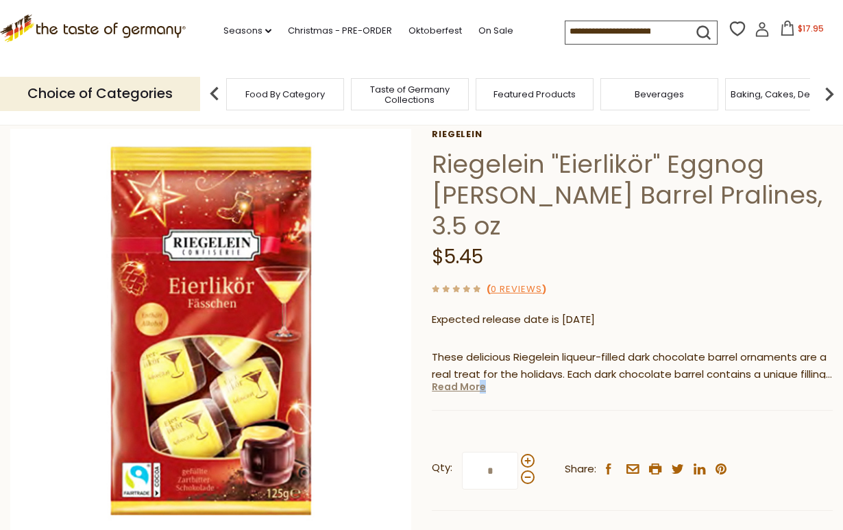
click at [481, 360] on div "Riegelein Riegelein "Eierlikör" Eggnog Brandy Barrel Pralines, 3.5 oz $5.45 ( 0…" at bounding box center [632, 364] width 401 height 471
click at [465, 380] on link "Read More" at bounding box center [459, 387] width 54 height 14
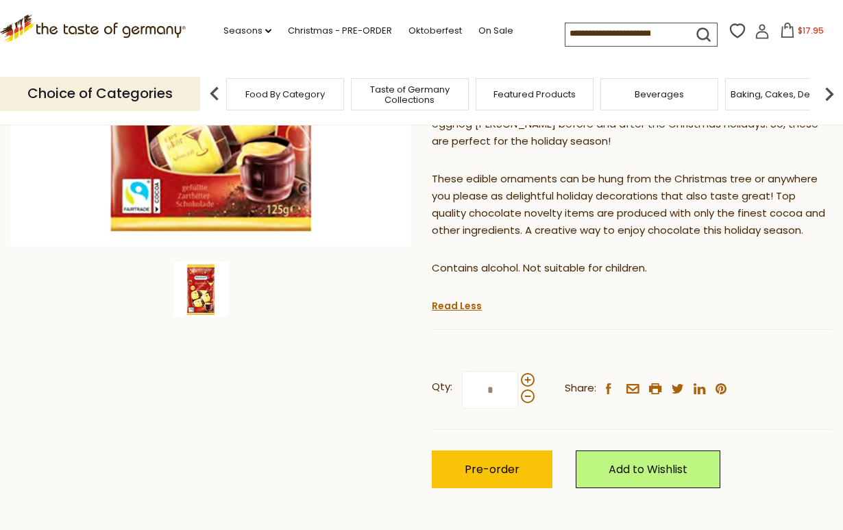
scroll to position [351, 0]
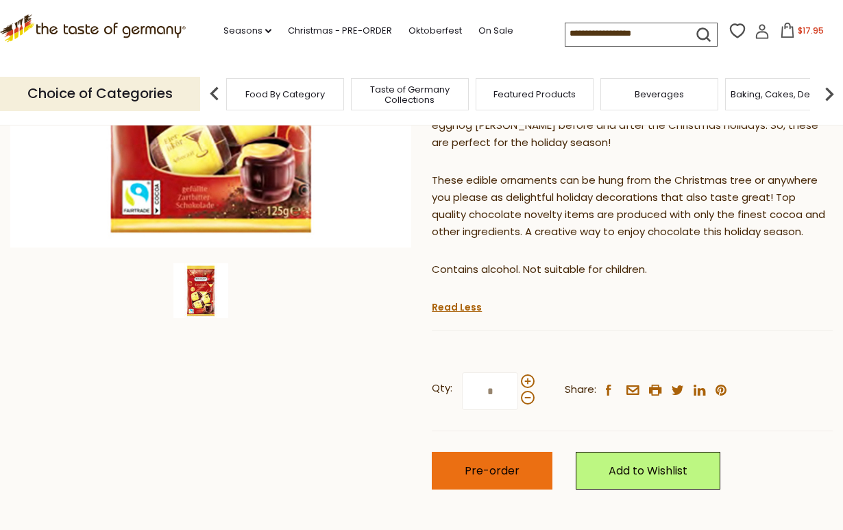
click at [515, 452] on button "Pre-order" at bounding box center [492, 471] width 121 height 38
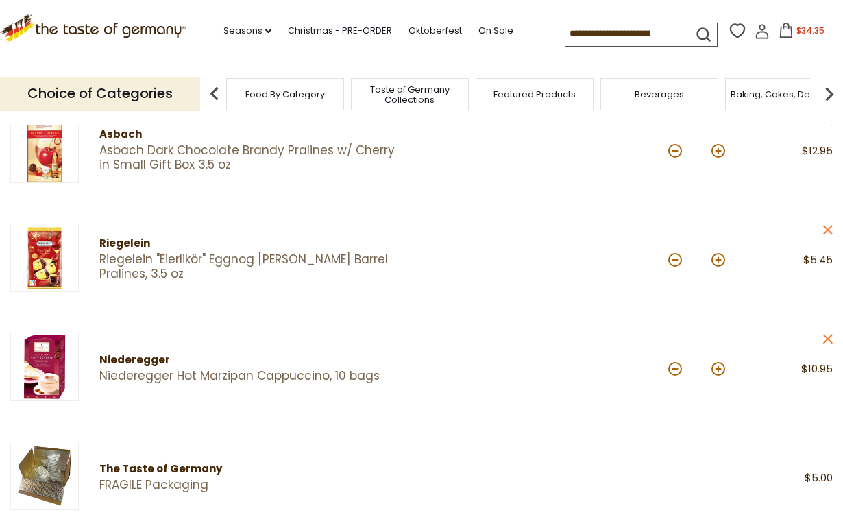
scroll to position [66, 0]
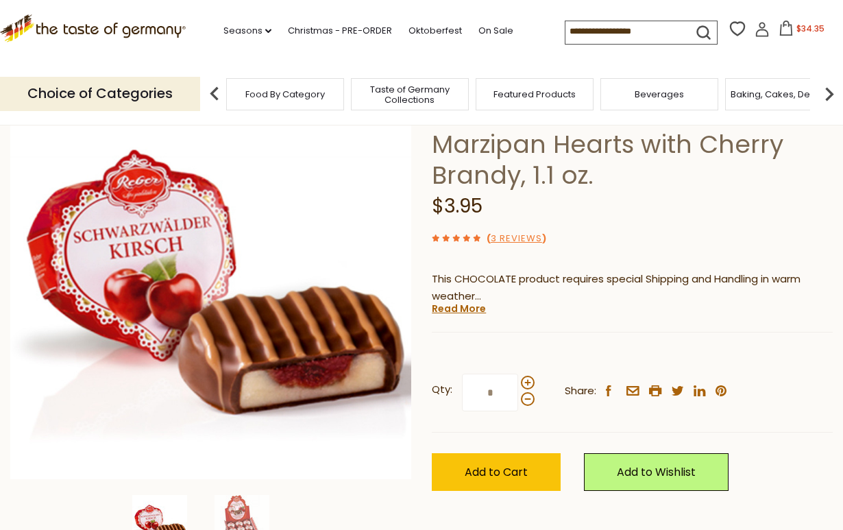
scroll to position [125, 0]
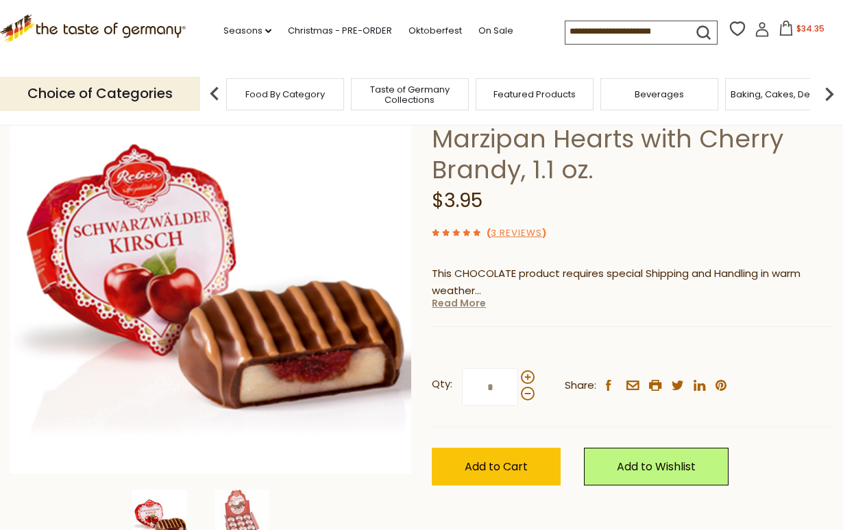
click at [457, 301] on link "Read More" at bounding box center [459, 303] width 54 height 14
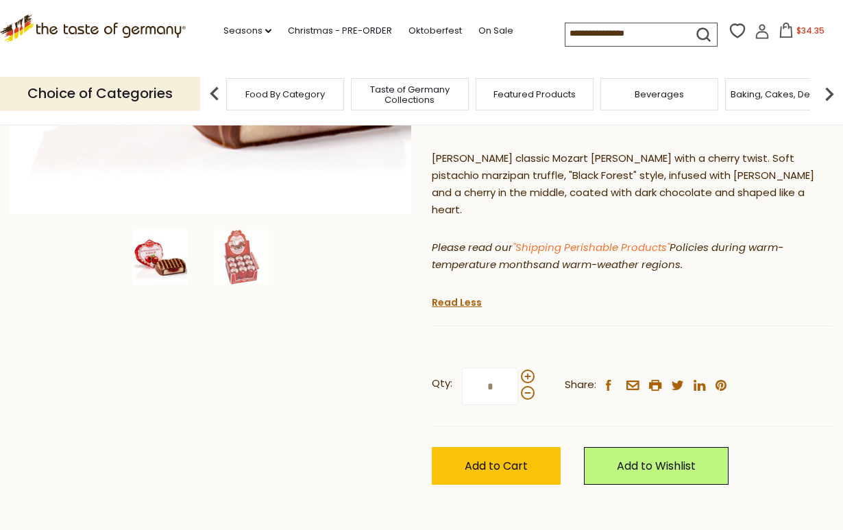
scroll to position [389, 0]
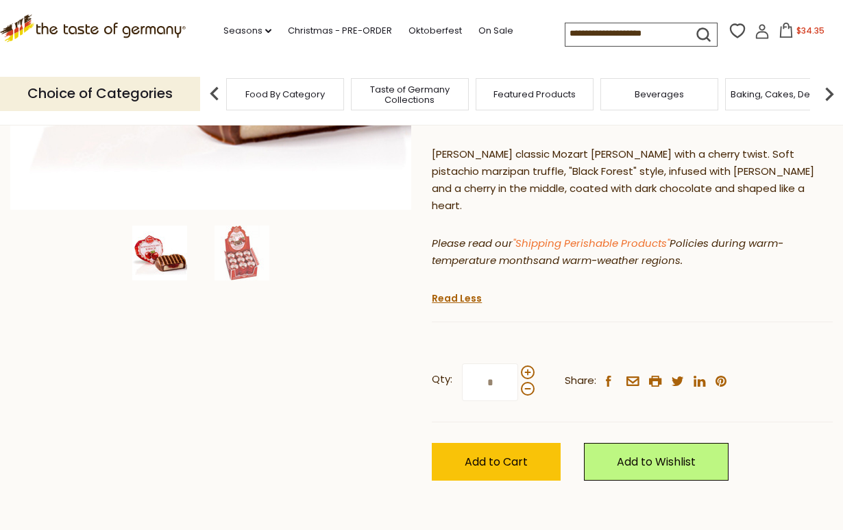
click at [509, 464] on div "Qty: * Share: facebook email printer twitter linkedin pinterest Add to Cart" at bounding box center [632, 422] width 401 height 158
click at [509, 454] on span "Add to Cart" at bounding box center [496, 462] width 63 height 16
